Goal: Task Accomplishment & Management: Manage account settings

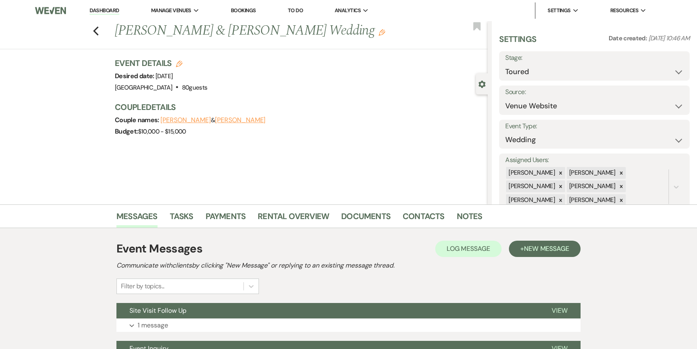
click at [95, 14] on link "Dashboard" at bounding box center [104, 11] width 29 height 8
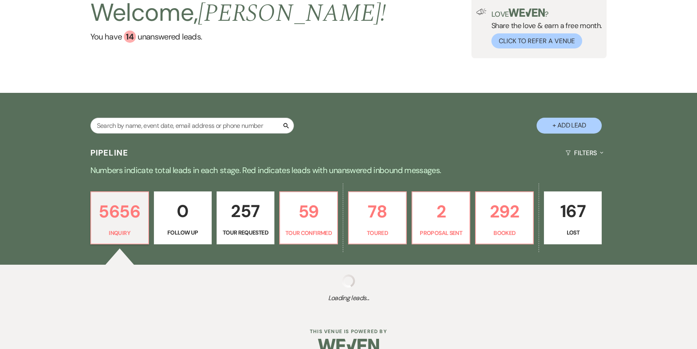
scroll to position [77, 0]
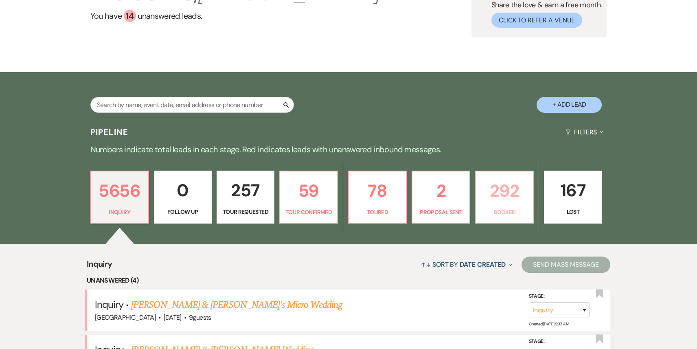
click at [506, 197] on p "292" at bounding box center [504, 190] width 47 height 27
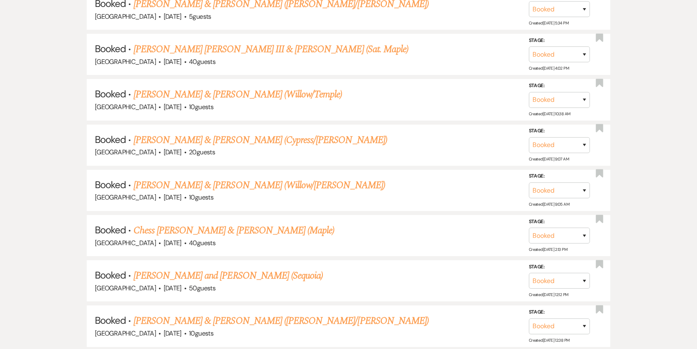
scroll to position [1347, 0]
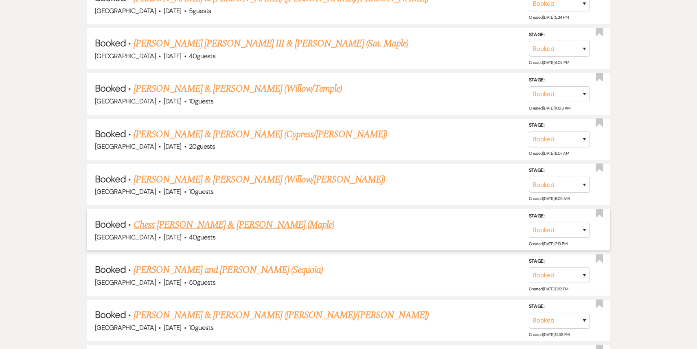
click at [286, 217] on link "Chess [PERSON_NAME] & [PERSON_NAME] (Maple)" at bounding box center [234, 224] width 201 height 15
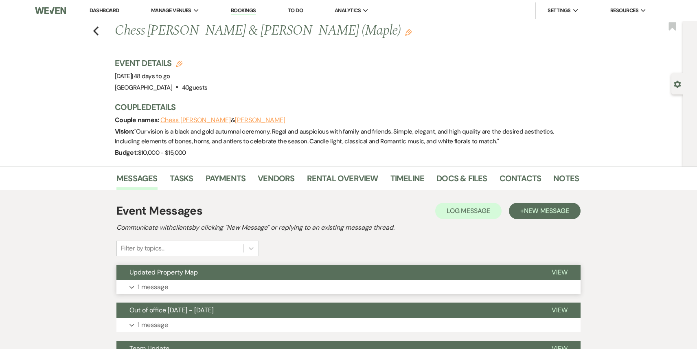
click at [323, 283] on button "Expand 1 message" at bounding box center [348, 287] width 464 height 14
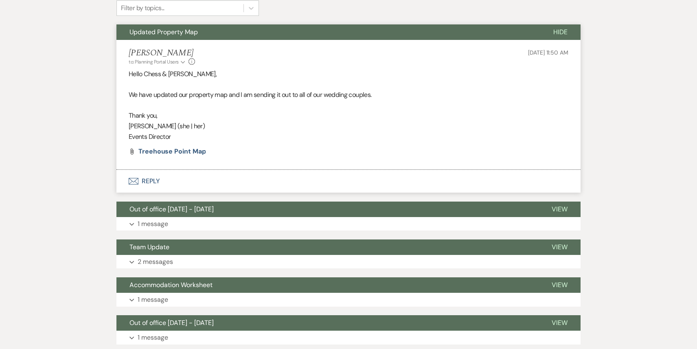
scroll to position [298, 0]
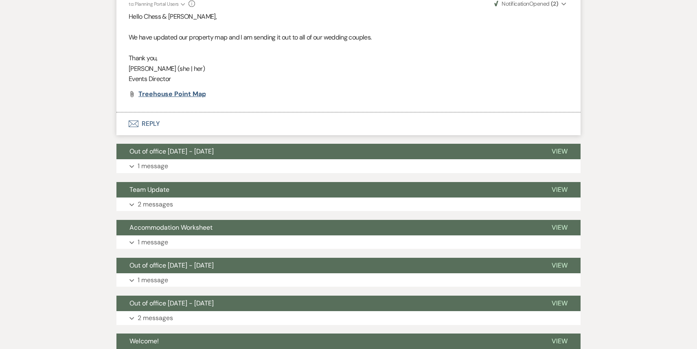
click at [179, 94] on span "Treehouse Point Map" at bounding box center [171, 94] width 67 height 9
click at [177, 124] on button "Envelope Reply" at bounding box center [348, 123] width 464 height 23
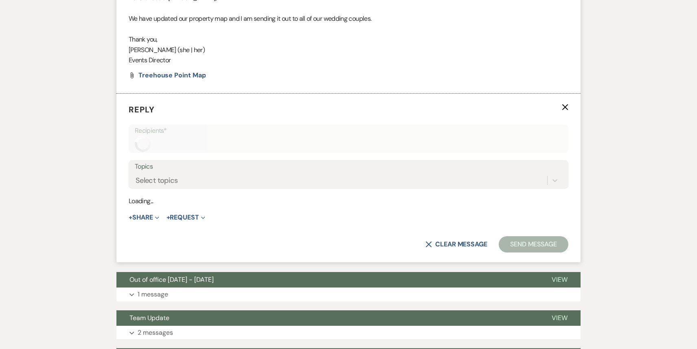
scroll to position [320, 0]
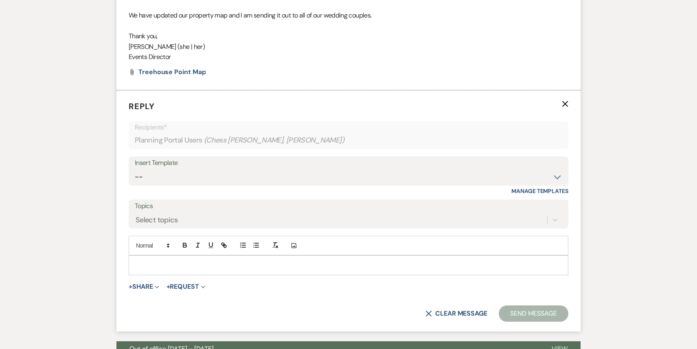
click at [136, 269] on div at bounding box center [348, 265] width 439 height 19
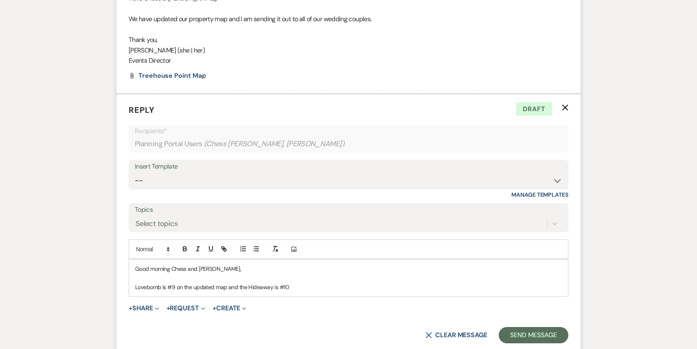
scroll to position [0, 0]
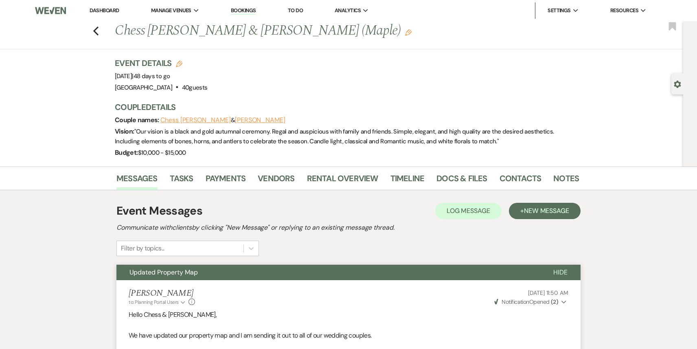
click at [114, 5] on li "Dashboard" at bounding box center [103, 10] width 37 height 16
click at [114, 8] on link "Dashboard" at bounding box center [104, 10] width 29 height 7
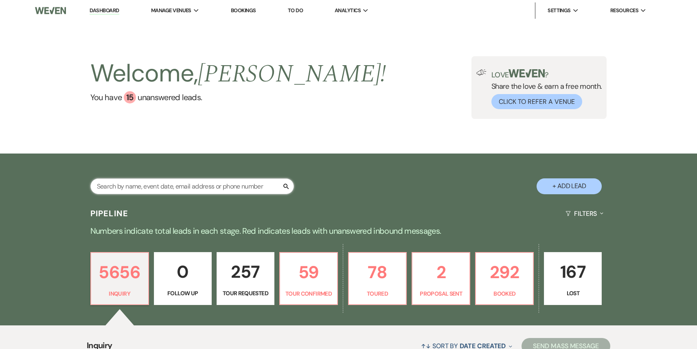
click at [187, 189] on input "text" at bounding box center [192, 186] width 204 height 16
paste input "[EMAIL_ADDRESS][DOMAIN_NAME]"
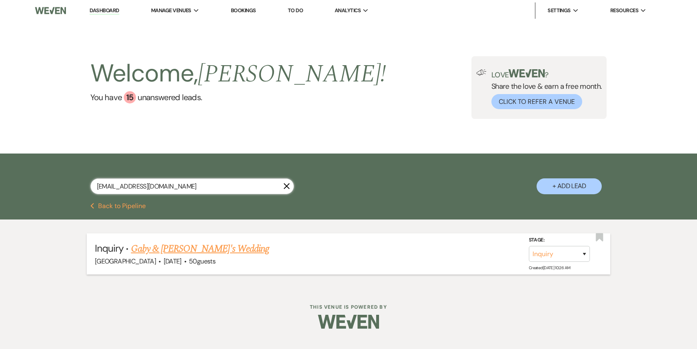
type input "[EMAIL_ADDRESS][DOMAIN_NAME]"
click at [567, 253] on select "Inquiry Follow Up Tour Requested Tour Confirmed Toured Proposal Sent Booked Lost" at bounding box center [559, 254] width 61 height 16
select select "4"
click at [529, 246] on select "Inquiry Follow Up Tour Requested Tour Confirmed Toured Proposal Sent Booked Lost" at bounding box center [559, 254] width 61 height 16
click at [578, 253] on button "Save" at bounding box center [573, 253] width 41 height 16
